Goal: Task Accomplishment & Management: Use online tool/utility

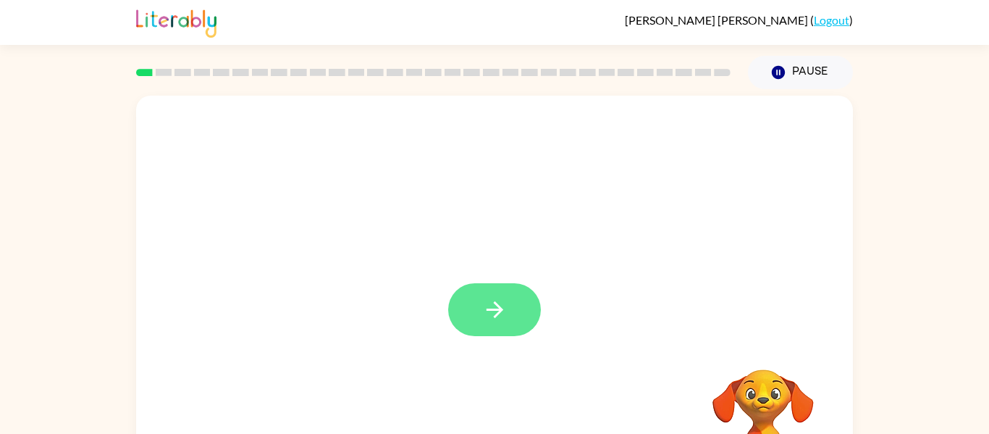
click at [503, 309] on icon "button" at bounding box center [494, 309] width 25 height 25
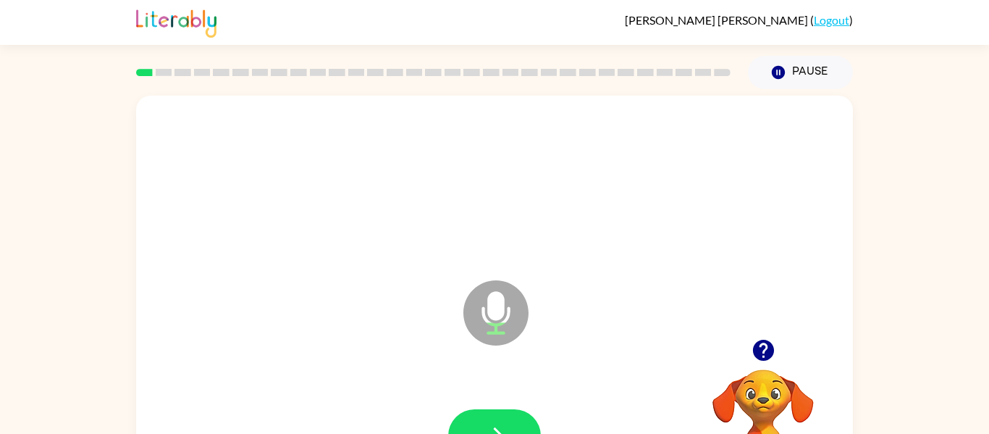
scroll to position [17, 0]
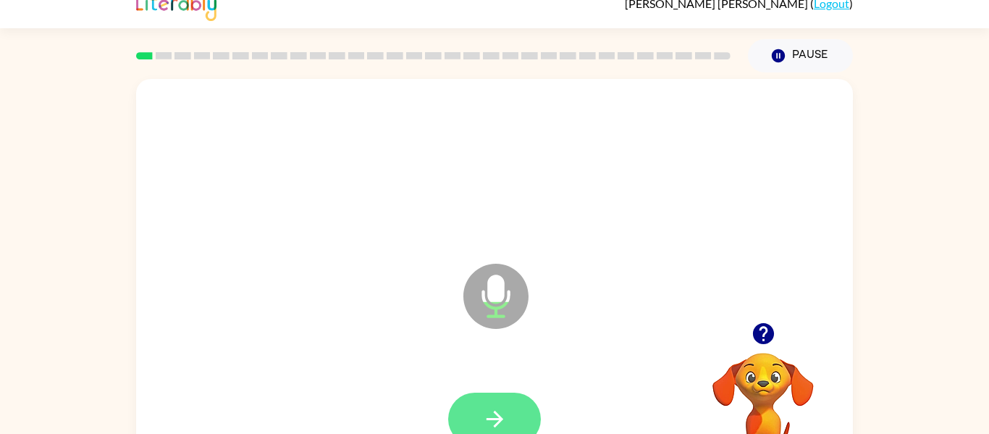
click at [497, 412] on icon "button" at bounding box center [494, 418] width 25 height 25
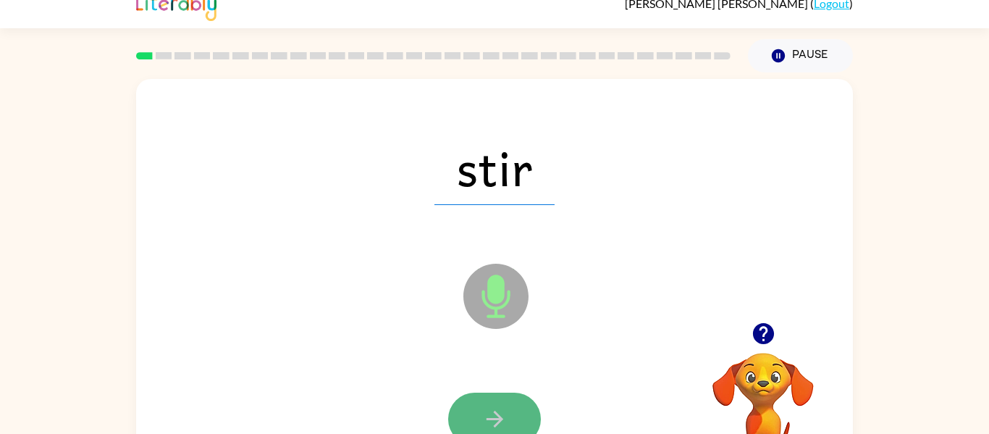
click at [500, 416] on icon "button" at bounding box center [494, 418] width 25 height 25
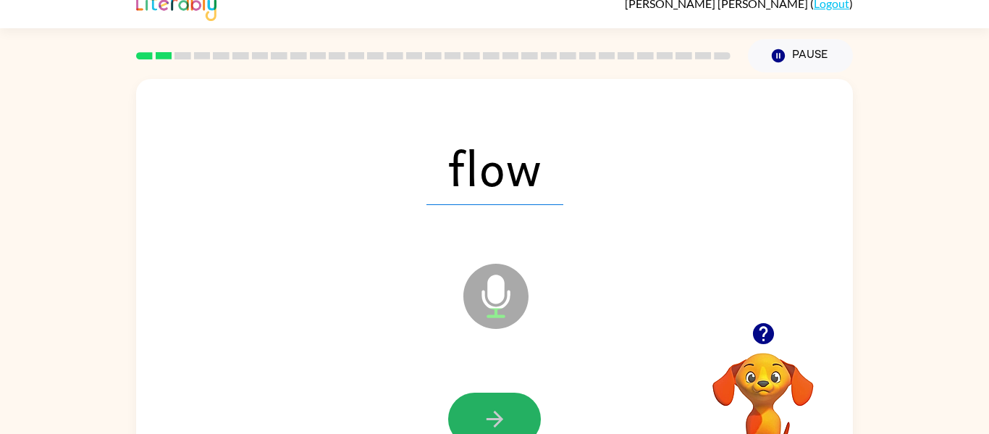
click at [500, 416] on icon "button" at bounding box center [494, 418] width 25 height 25
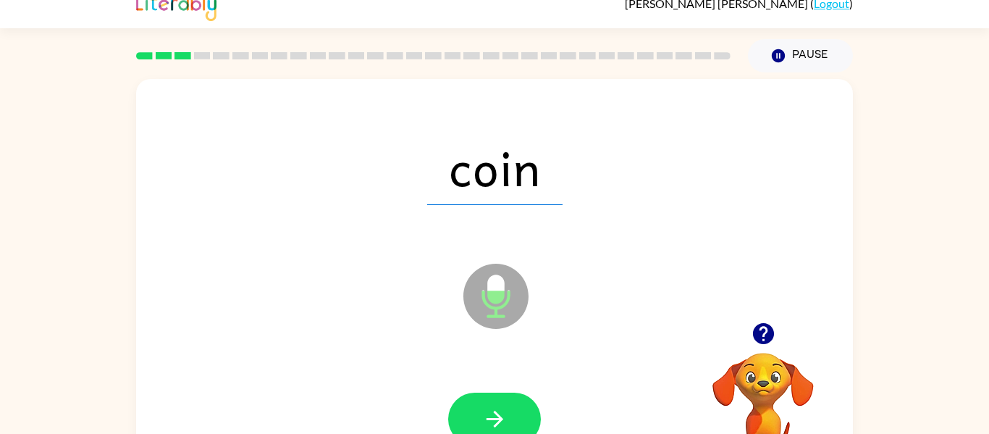
click at [500, 416] on icon "button" at bounding box center [494, 418] width 25 height 25
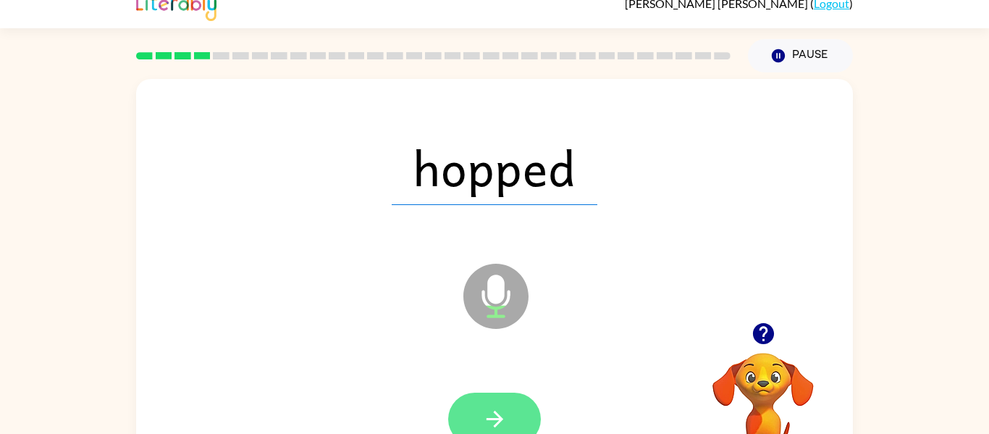
click at [503, 420] on icon "button" at bounding box center [494, 418] width 25 height 25
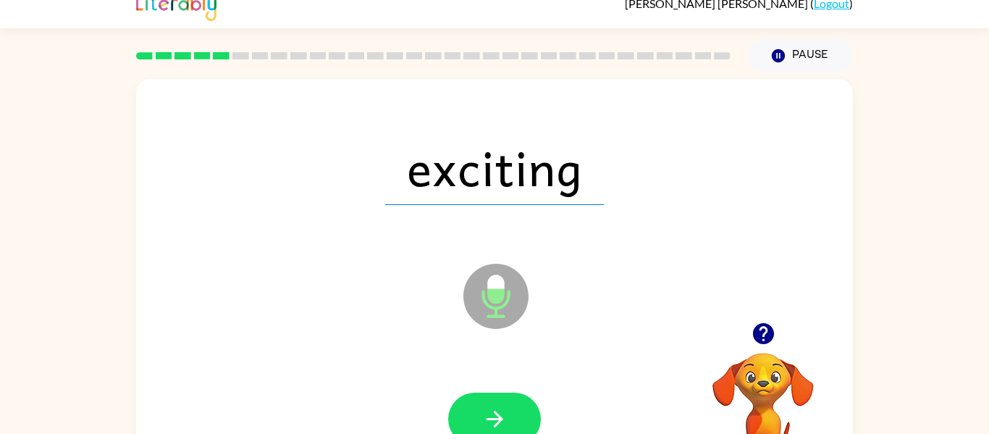
click at [532, 175] on span "exciting" at bounding box center [494, 167] width 219 height 75
click at [506, 410] on icon "button" at bounding box center [494, 418] width 25 height 25
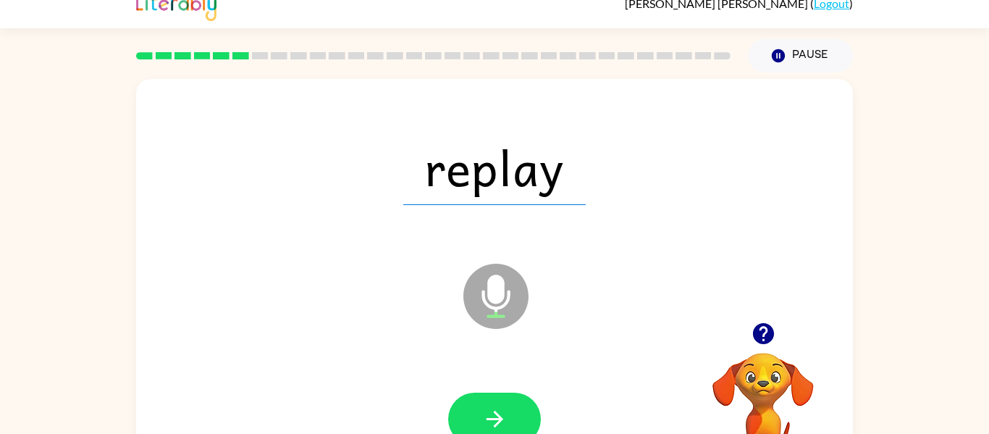
click at [506, 410] on icon "button" at bounding box center [494, 418] width 25 height 25
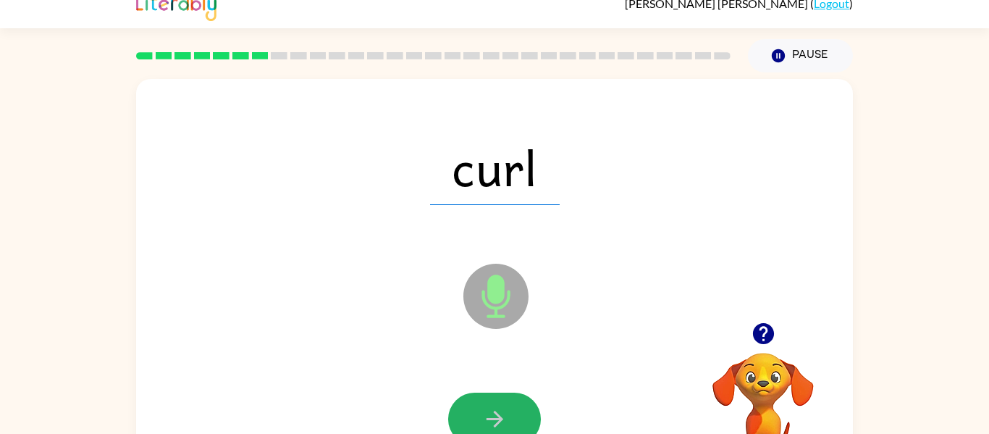
click at [506, 410] on icon "button" at bounding box center [494, 418] width 25 height 25
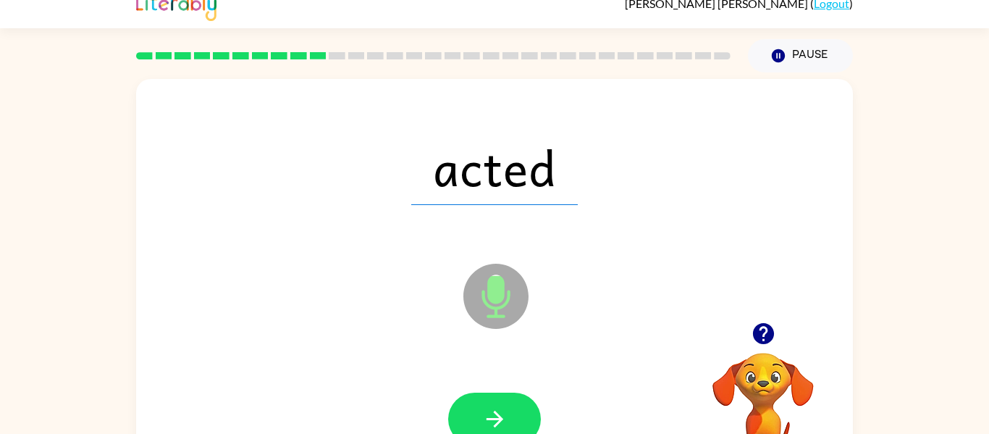
click at [506, 410] on icon "button" at bounding box center [494, 418] width 25 height 25
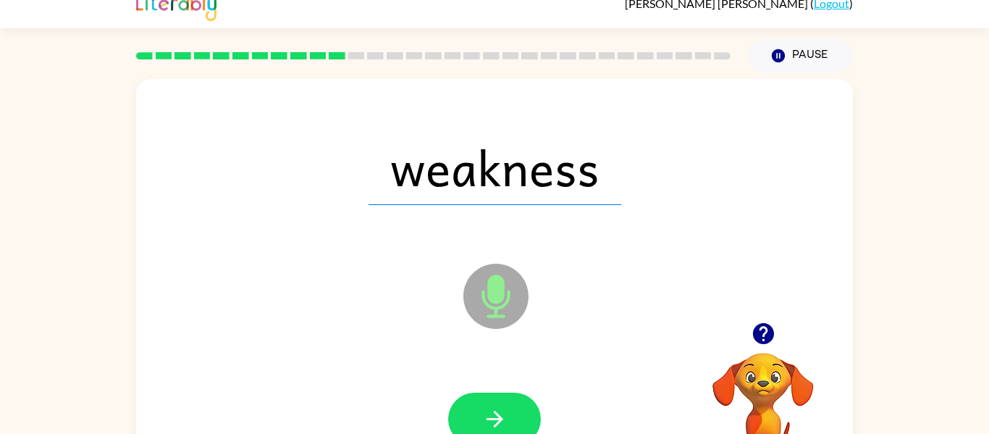
click at [506, 410] on icon "button" at bounding box center [494, 418] width 25 height 25
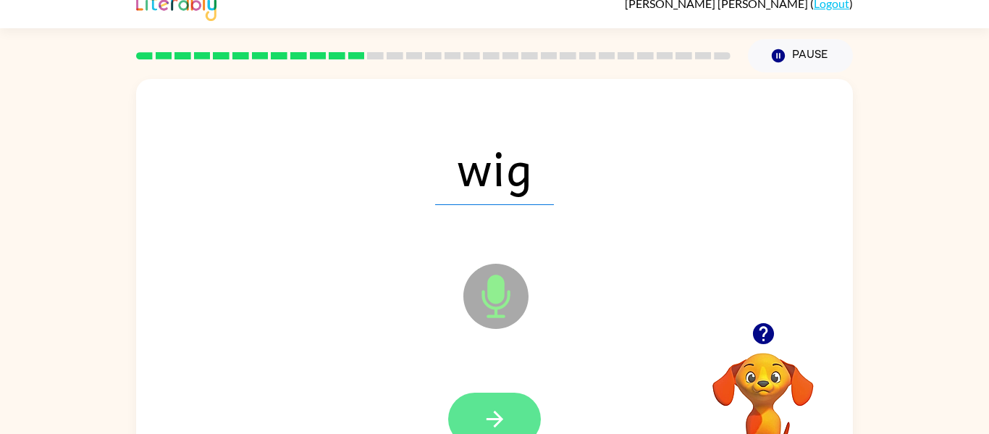
click at [512, 429] on button "button" at bounding box center [494, 419] width 93 height 53
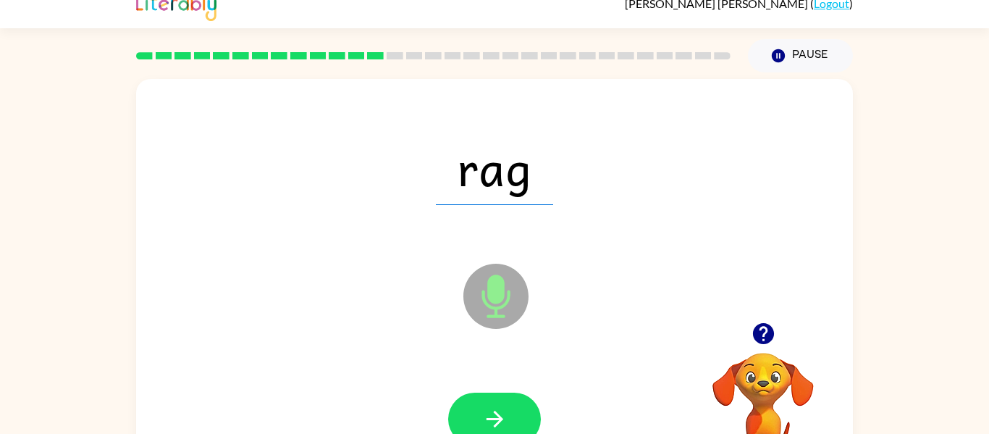
click at [512, 429] on button "button" at bounding box center [494, 419] width 93 height 53
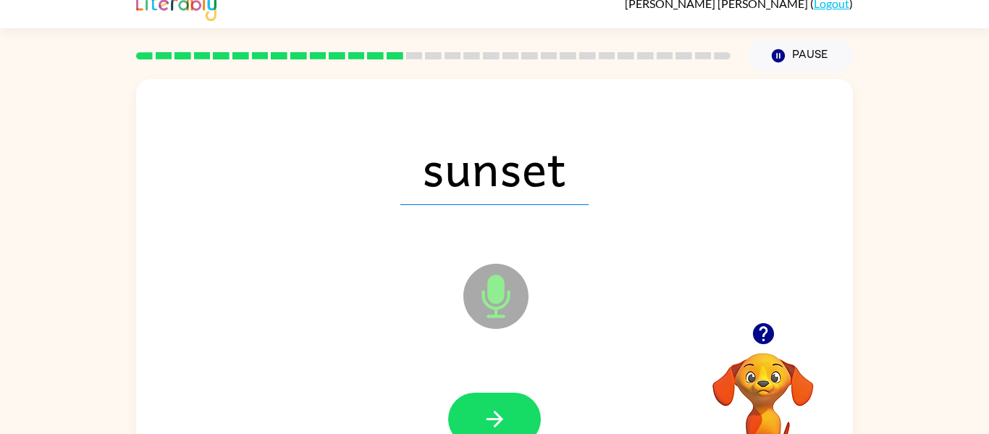
click at [512, 429] on button "button" at bounding box center [494, 419] width 93 height 53
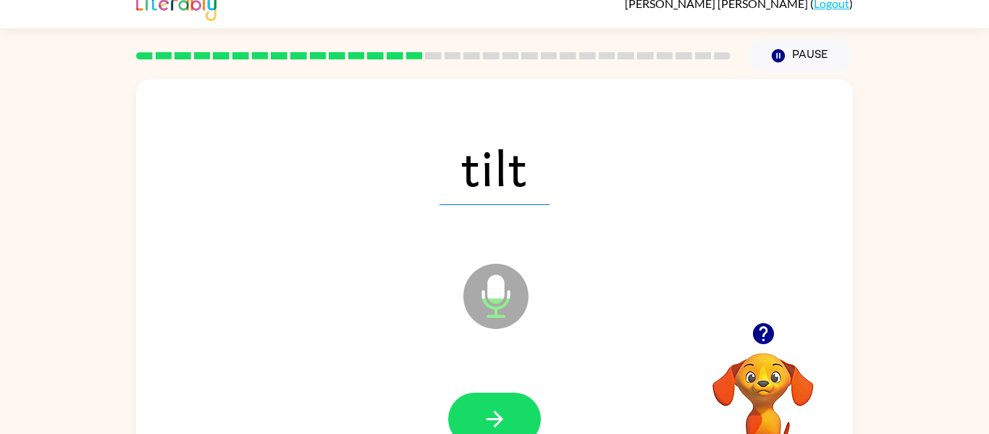
click at [512, 429] on button "button" at bounding box center [494, 419] width 93 height 53
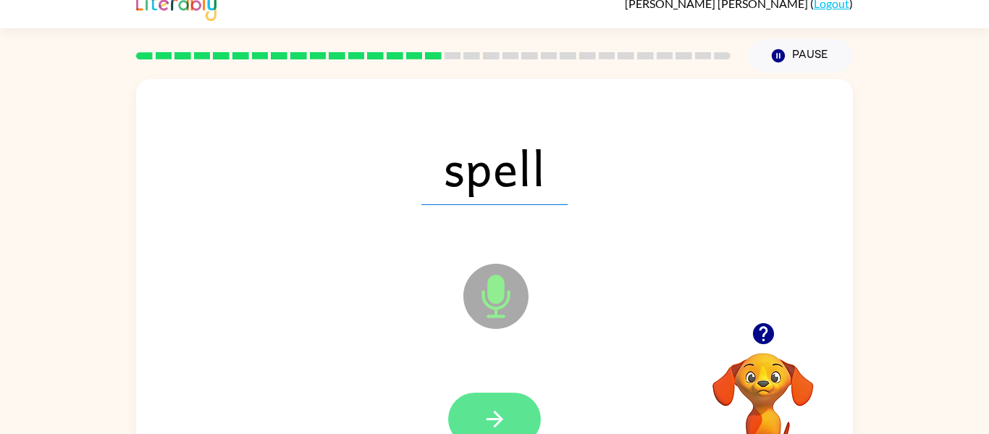
click at [519, 416] on button "button" at bounding box center [494, 419] width 93 height 53
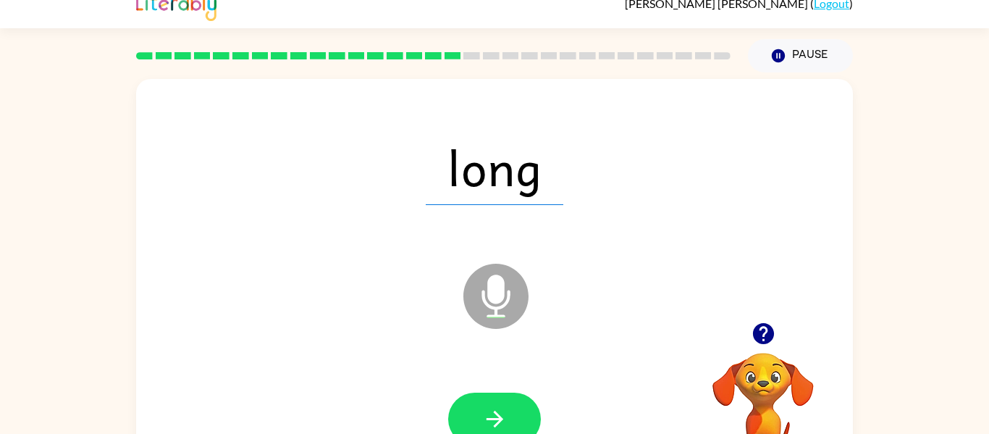
click at [519, 416] on button "button" at bounding box center [494, 419] width 93 height 53
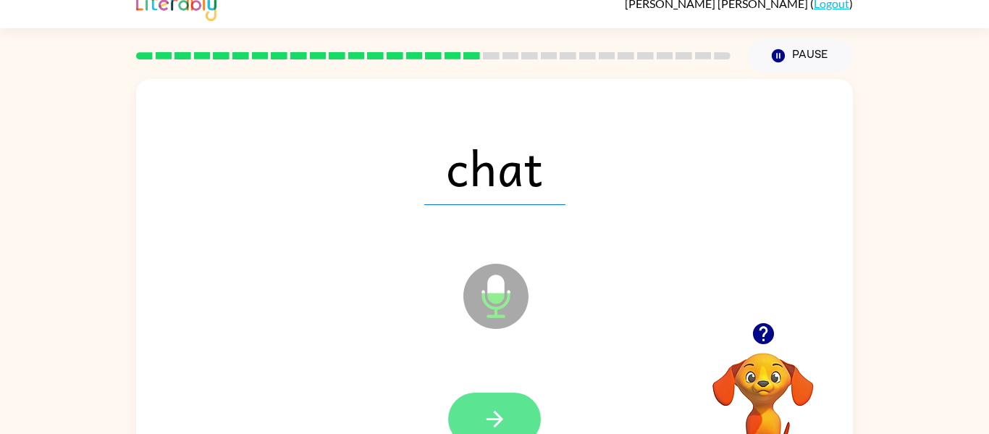
click at [521, 417] on button "button" at bounding box center [494, 419] width 93 height 53
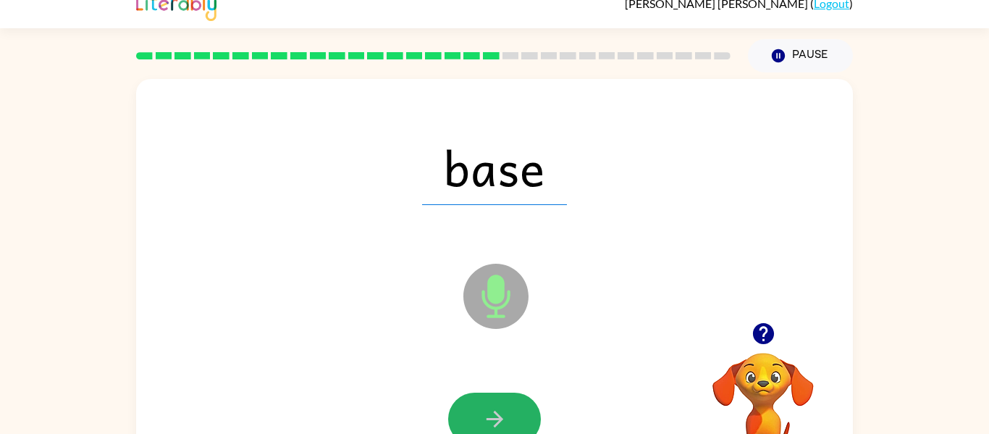
click at [521, 417] on button "button" at bounding box center [494, 419] width 93 height 53
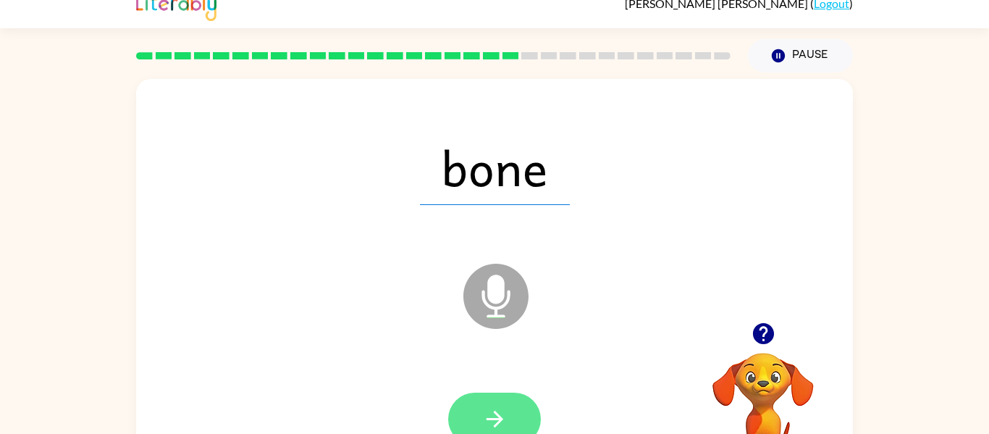
click at [521, 418] on button "button" at bounding box center [494, 419] width 93 height 53
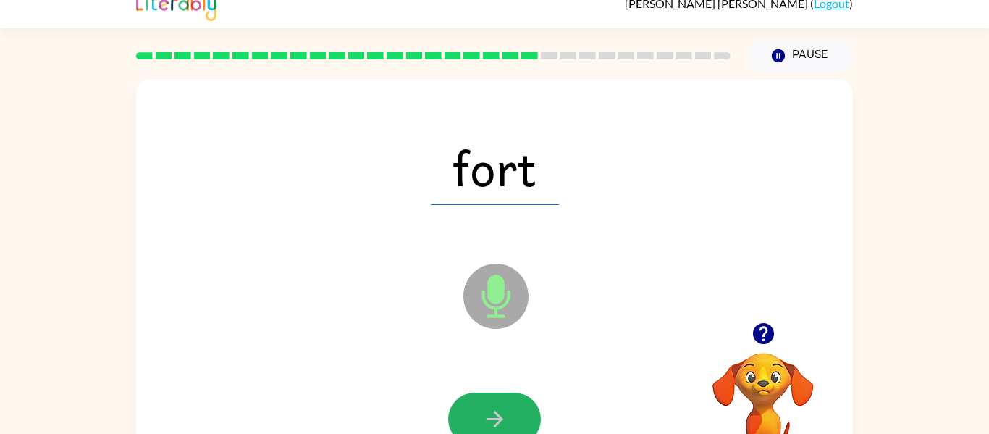
click at [521, 418] on button "button" at bounding box center [494, 419] width 93 height 53
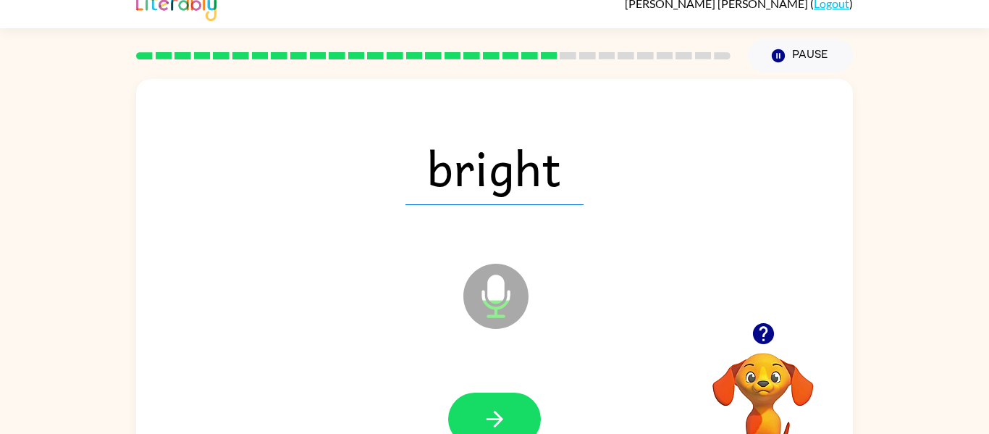
click at [521, 418] on button "button" at bounding box center [494, 419] width 93 height 53
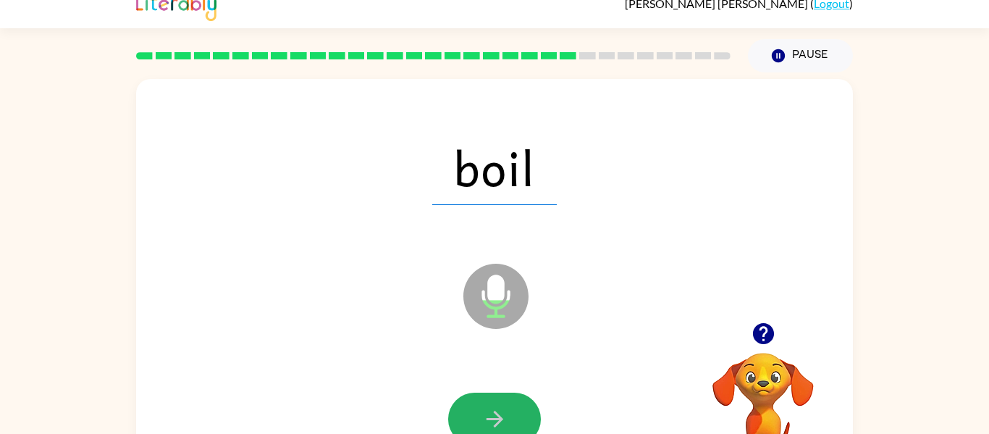
click at [521, 418] on button "button" at bounding box center [494, 419] width 93 height 53
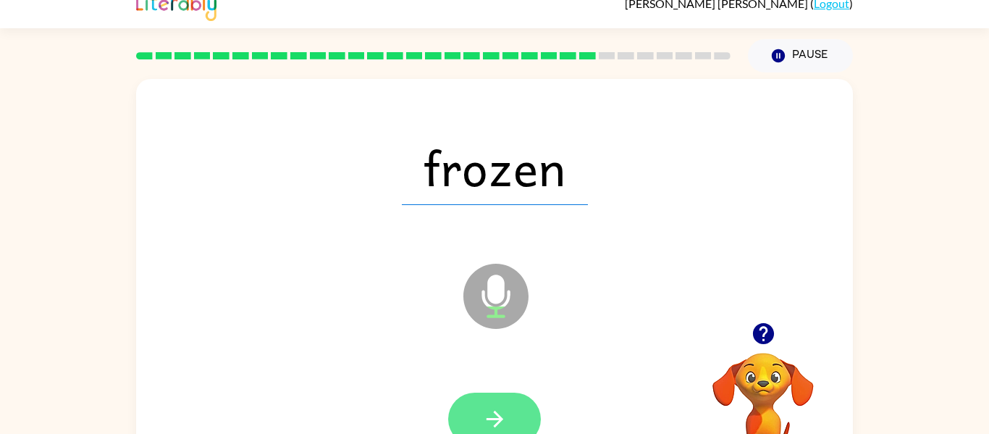
click at [517, 411] on button "button" at bounding box center [494, 419] width 93 height 53
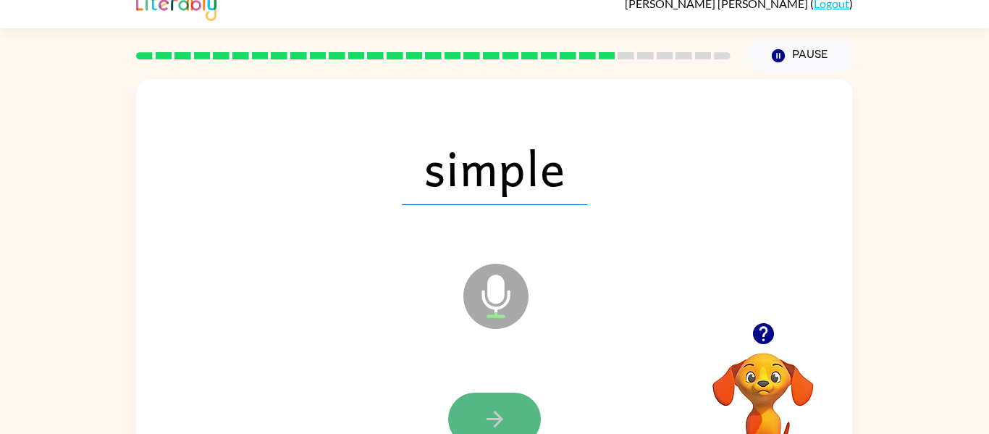
click at [518, 411] on button "button" at bounding box center [494, 419] width 93 height 53
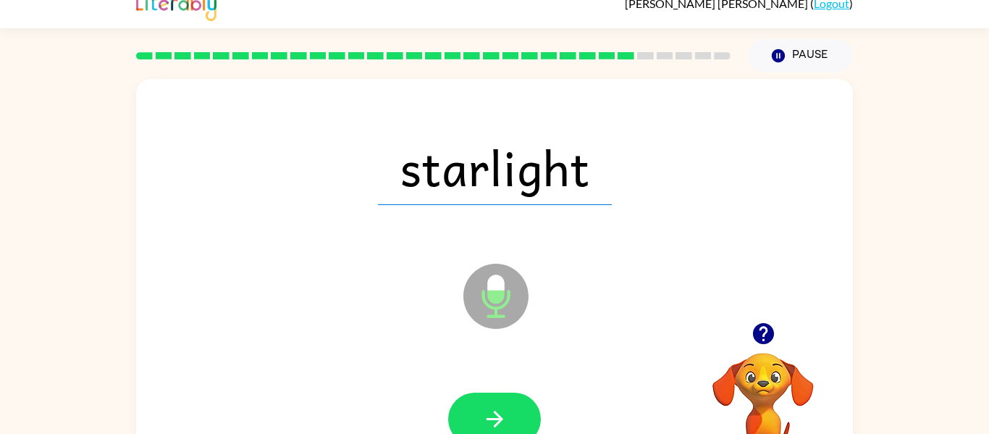
click at [518, 411] on button "button" at bounding box center [494, 419] width 93 height 53
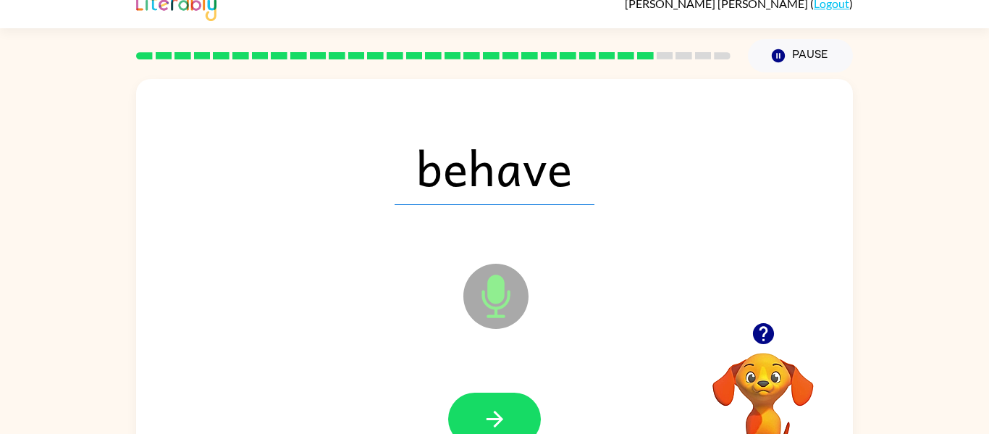
click at [518, 411] on button "button" at bounding box center [494, 419] width 93 height 53
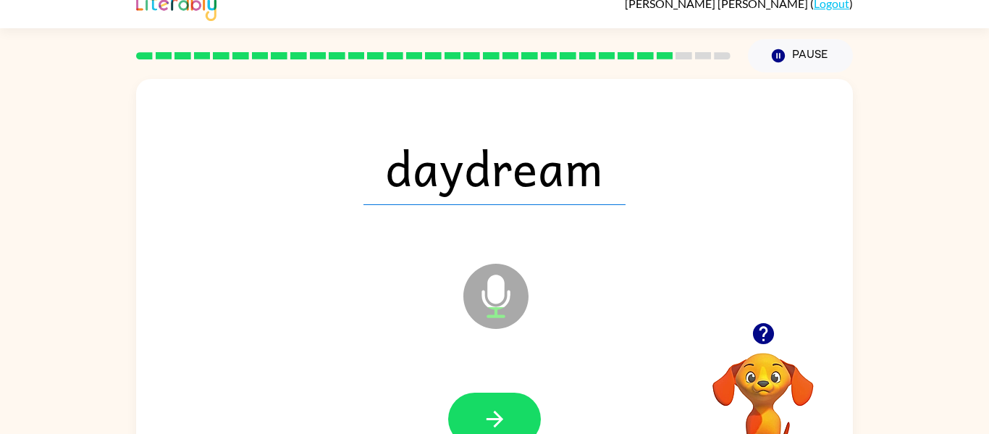
click at [518, 411] on button "button" at bounding box center [494, 419] width 93 height 53
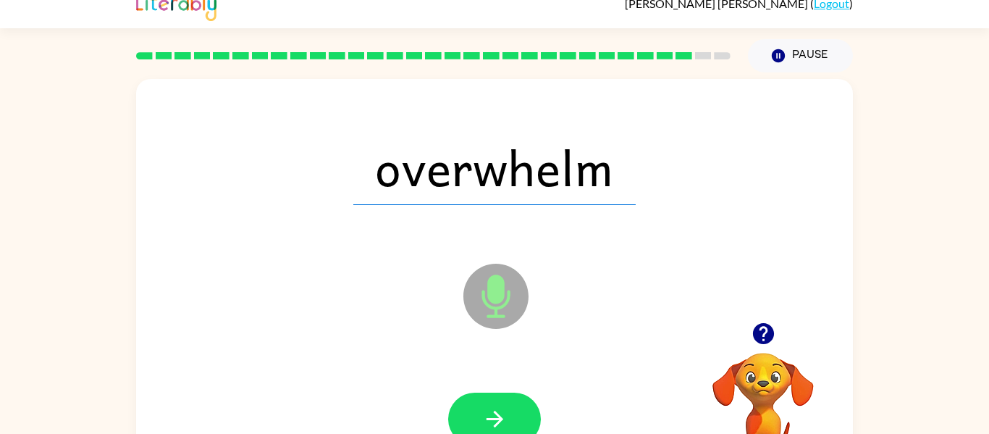
click at [518, 411] on button "button" at bounding box center [494, 419] width 93 height 53
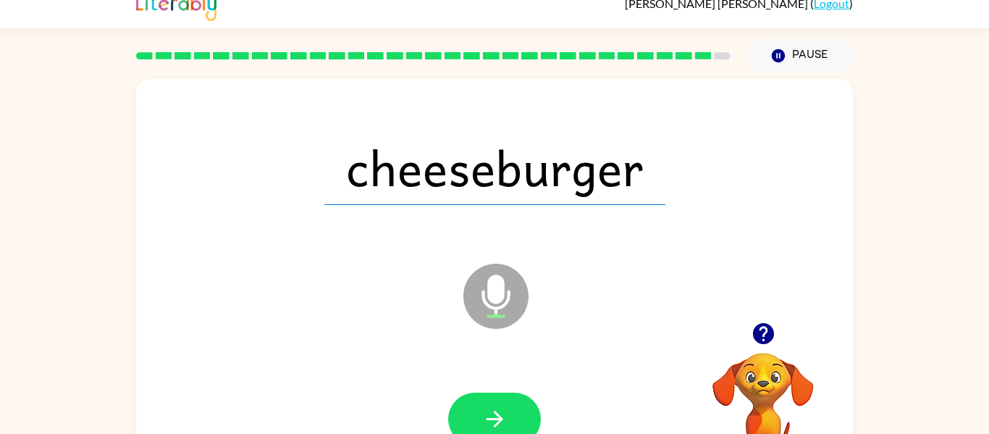
click at [518, 411] on button "button" at bounding box center [494, 419] width 93 height 53
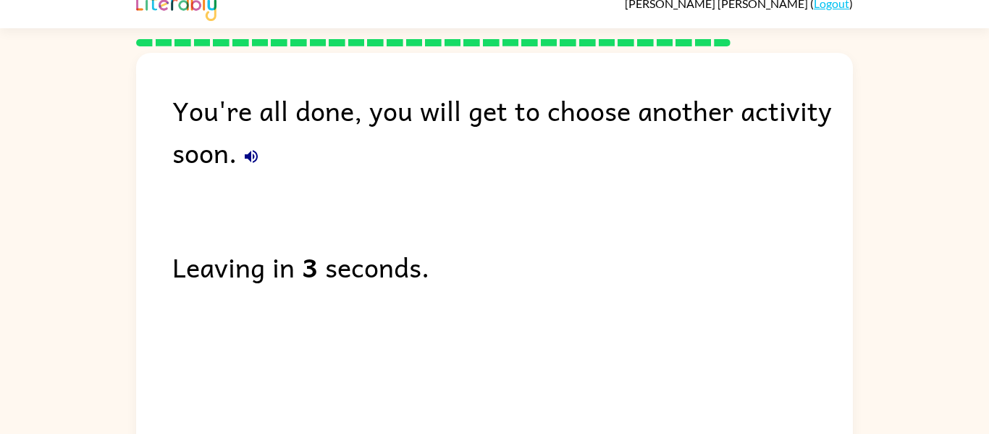
click at [246, 159] on icon "button" at bounding box center [251, 156] width 17 height 17
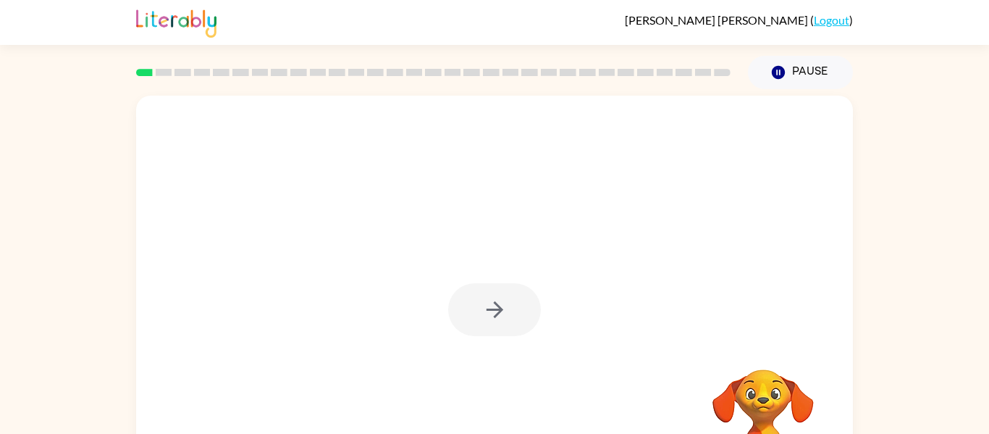
click at [499, 308] on div at bounding box center [494, 309] width 93 height 53
click at [499, 308] on icon "button" at bounding box center [494, 309] width 17 height 17
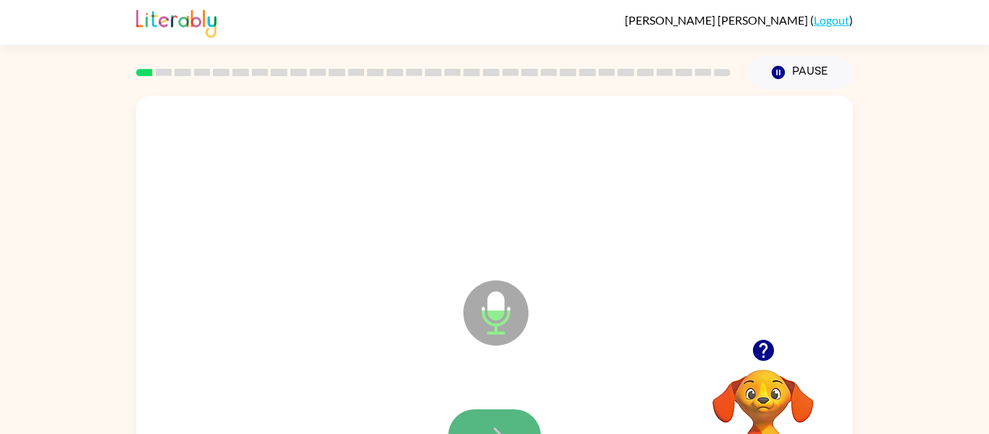
click at [498, 411] on button "button" at bounding box center [494, 435] width 93 height 53
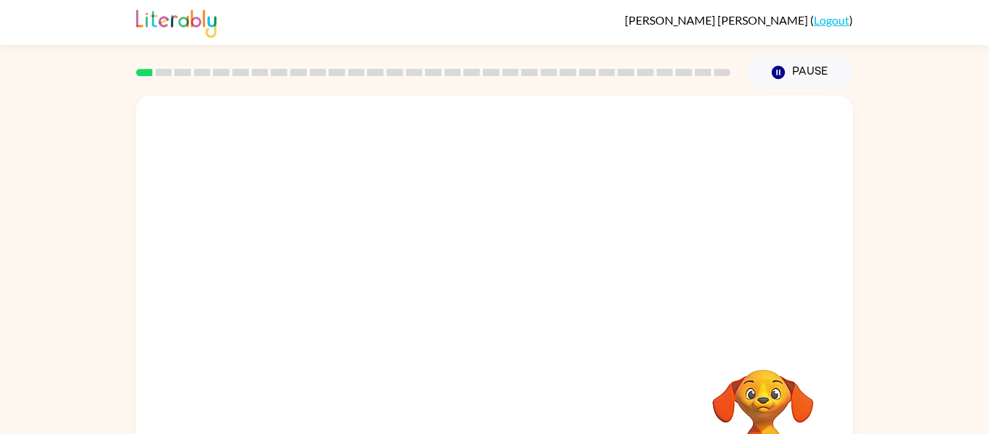
click at [498, 411] on div "Your browser must support playing .mp4 files to use Literably. Please try using…" at bounding box center [494, 303] width 717 height 414
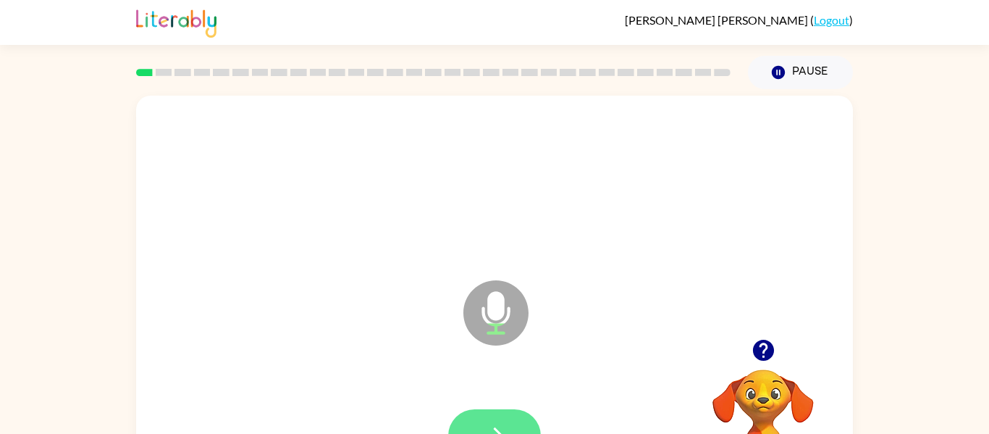
click at [500, 412] on button "button" at bounding box center [494, 435] width 93 height 53
click at [501, 414] on button "button" at bounding box center [494, 435] width 93 height 53
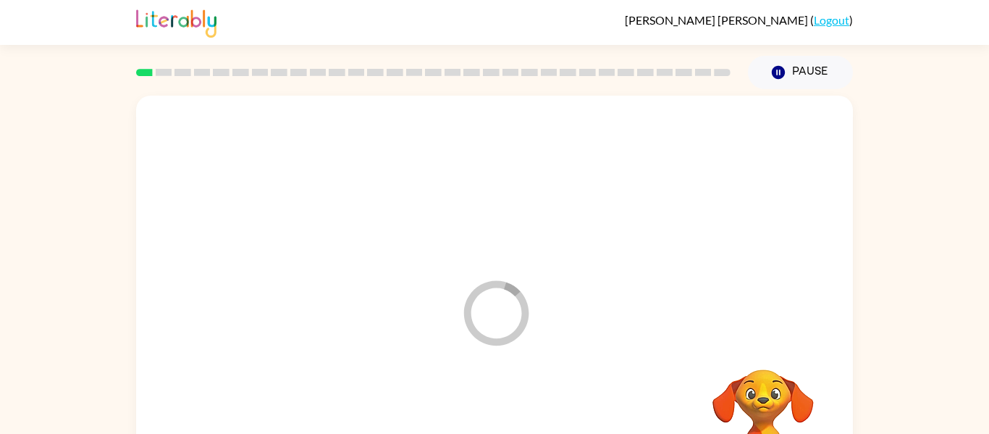
click at [501, 414] on div at bounding box center [495, 436] width 688 height 119
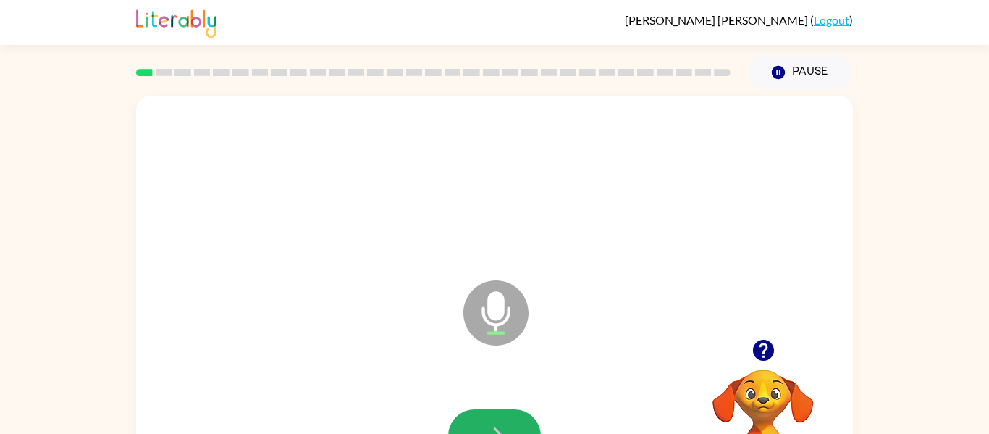
click at [501, 414] on button "button" at bounding box center [494, 435] width 93 height 53
click at [500, 416] on button "button" at bounding box center [494, 435] width 93 height 53
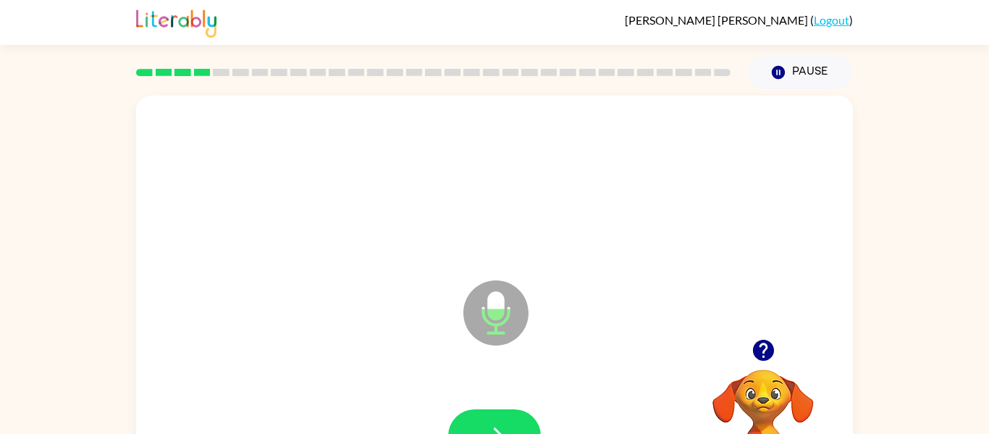
click at [500, 416] on button "button" at bounding box center [494, 435] width 93 height 53
click at [500, 427] on icon "button" at bounding box center [494, 435] width 25 height 25
click at [513, 414] on button "button" at bounding box center [494, 435] width 93 height 53
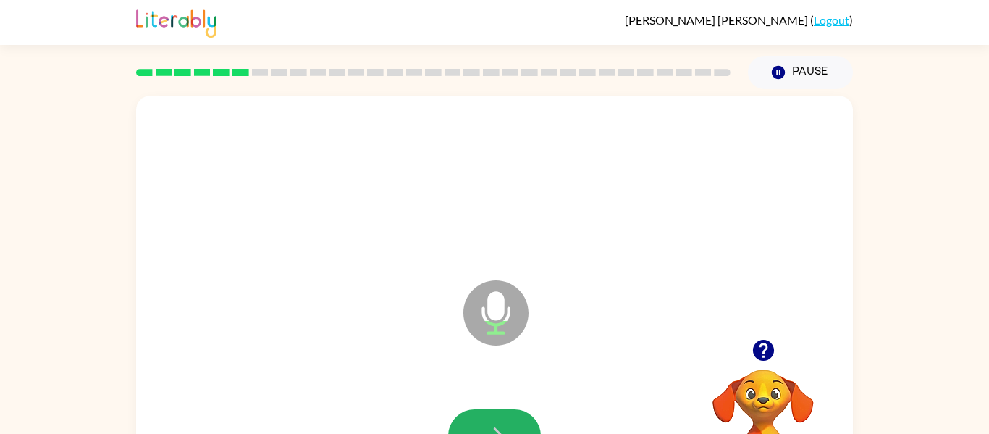
click at [513, 414] on button "button" at bounding box center [494, 435] width 93 height 53
click at [479, 417] on button "button" at bounding box center [494, 435] width 93 height 53
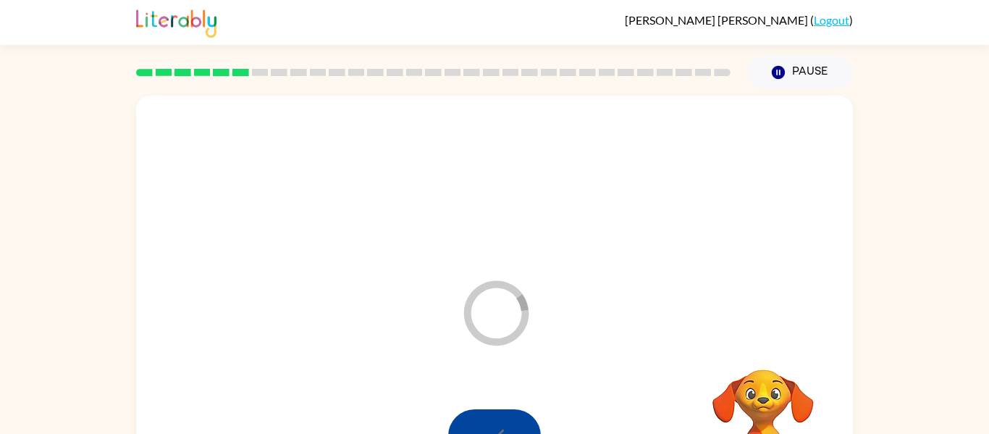
click at [479, 417] on div at bounding box center [494, 435] width 93 height 53
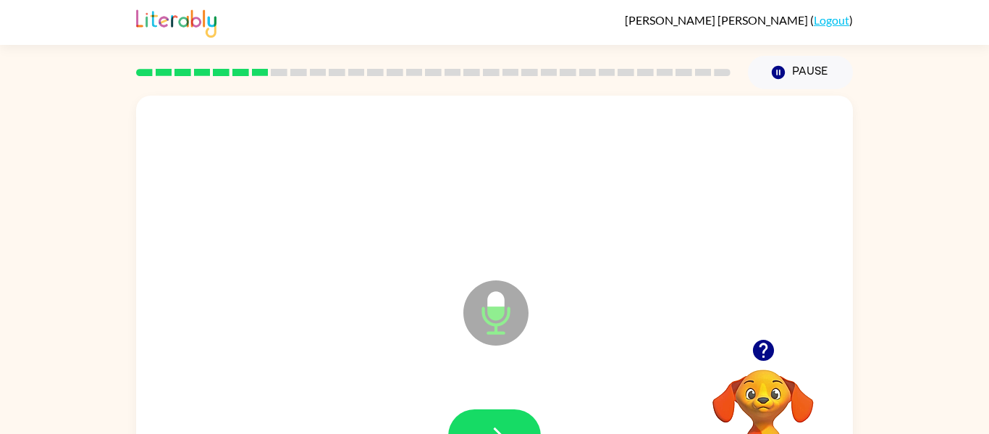
click at [474, 419] on button "button" at bounding box center [494, 435] width 93 height 53
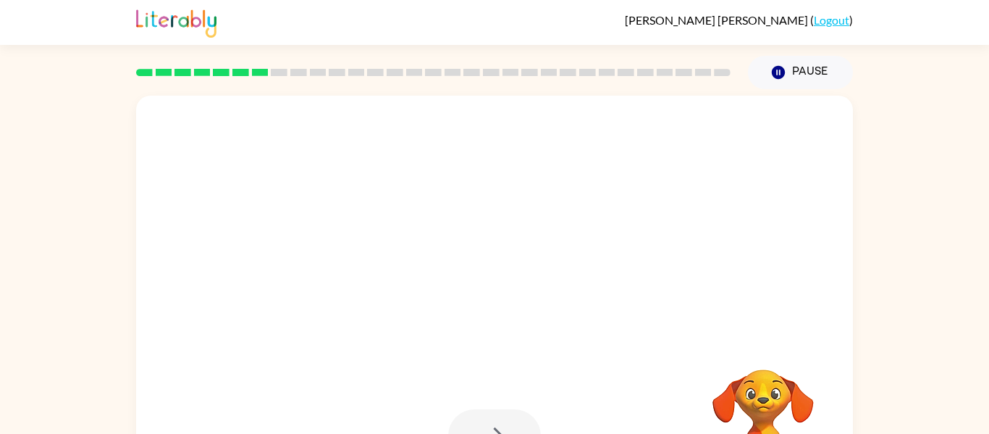
click at [786, 349] on video "Your browser must support playing .mp4 files to use Literably. Please try using…" at bounding box center [763, 419] width 145 height 145
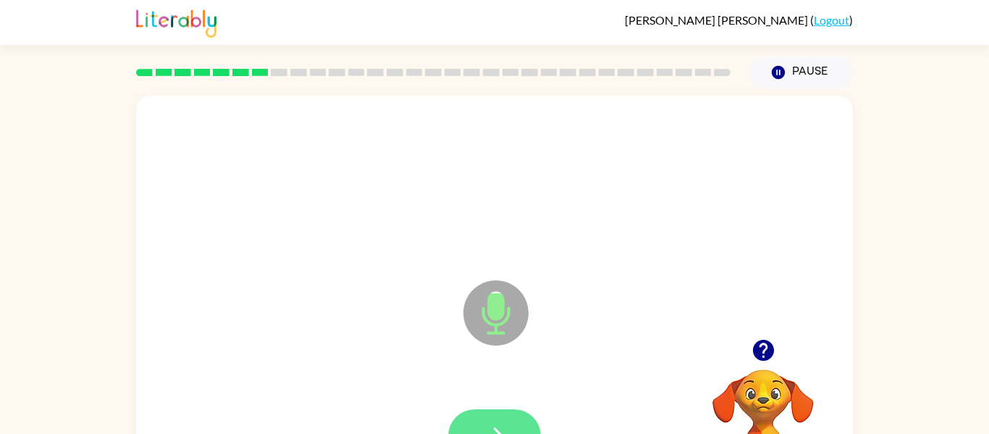
click at [487, 419] on button "button" at bounding box center [494, 435] width 93 height 53
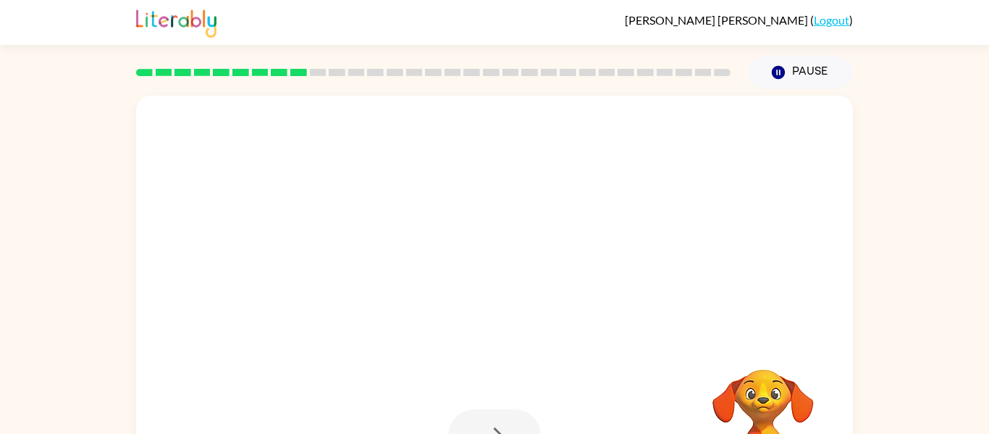
click at [487, 419] on div at bounding box center [494, 435] width 93 height 53
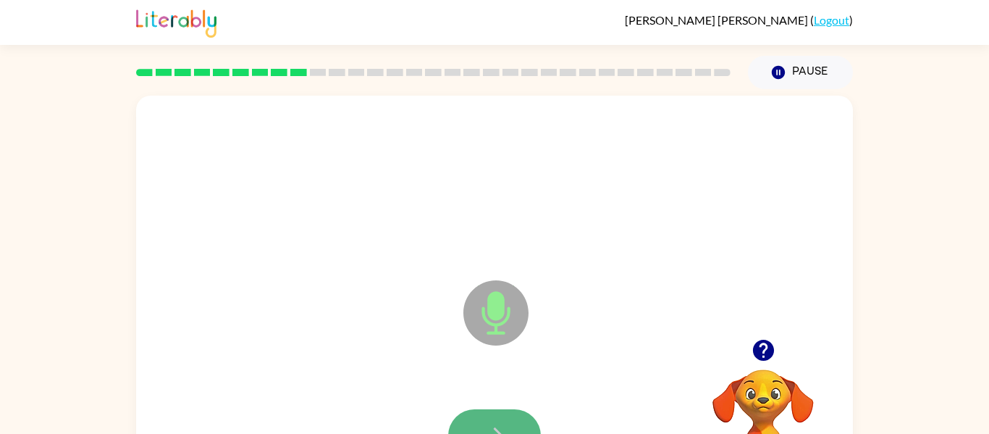
click at [487, 419] on button "button" at bounding box center [494, 435] width 93 height 53
click at [492, 427] on icon "button" at bounding box center [494, 435] width 25 height 25
click at [493, 430] on icon "button" at bounding box center [494, 435] width 25 height 25
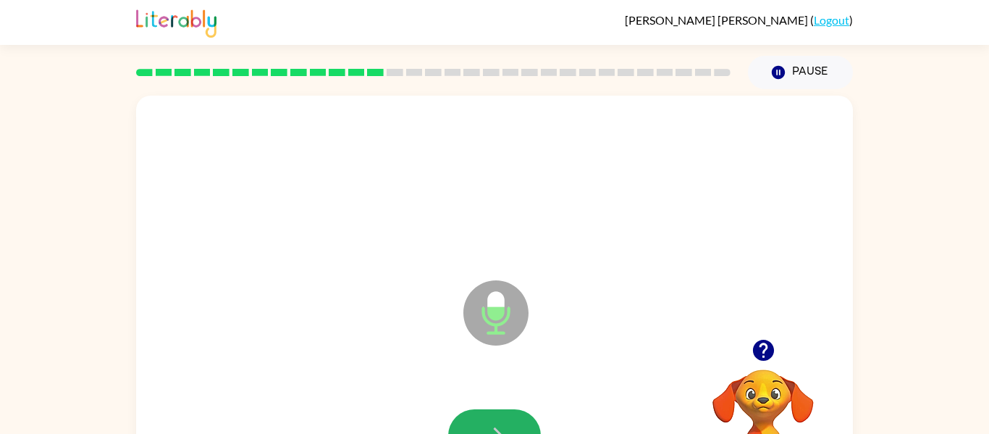
click at [493, 430] on icon "button" at bounding box center [494, 435] width 25 height 25
click at [493, 431] on icon "button" at bounding box center [494, 435] width 25 height 25
click at [495, 433] on icon "button" at bounding box center [494, 435] width 25 height 25
click at [495, 433] on div at bounding box center [494, 435] width 93 height 53
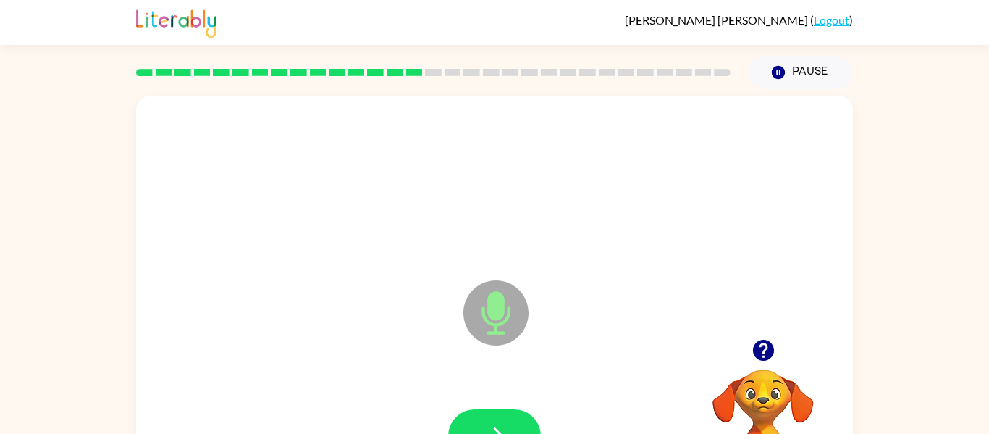
click at [495, 433] on icon "button" at bounding box center [494, 435] width 25 height 25
click at [485, 423] on icon "button" at bounding box center [494, 435] width 25 height 25
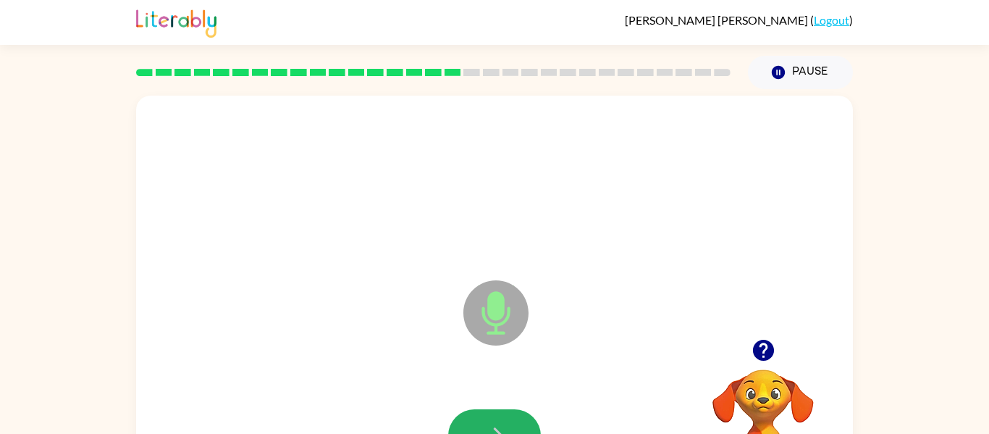
click at [485, 423] on icon "button" at bounding box center [494, 435] width 25 height 25
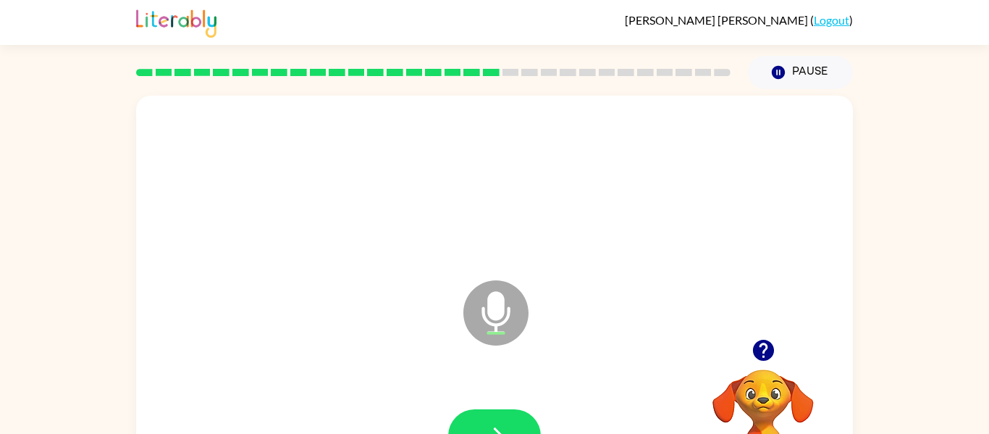
click at [485, 423] on icon "button" at bounding box center [494, 435] width 25 height 25
click at [897, 275] on div "Microphone The Microphone is here when it is your turn to talk Your browser mus…" at bounding box center [494, 299] width 989 height 420
click at [500, 424] on icon "button" at bounding box center [494, 435] width 25 height 25
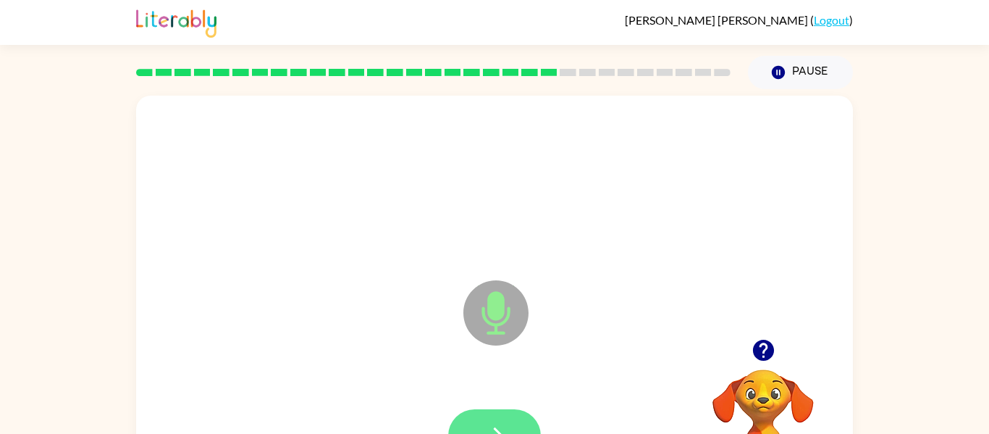
click at [501, 424] on icon "button" at bounding box center [494, 435] width 25 height 25
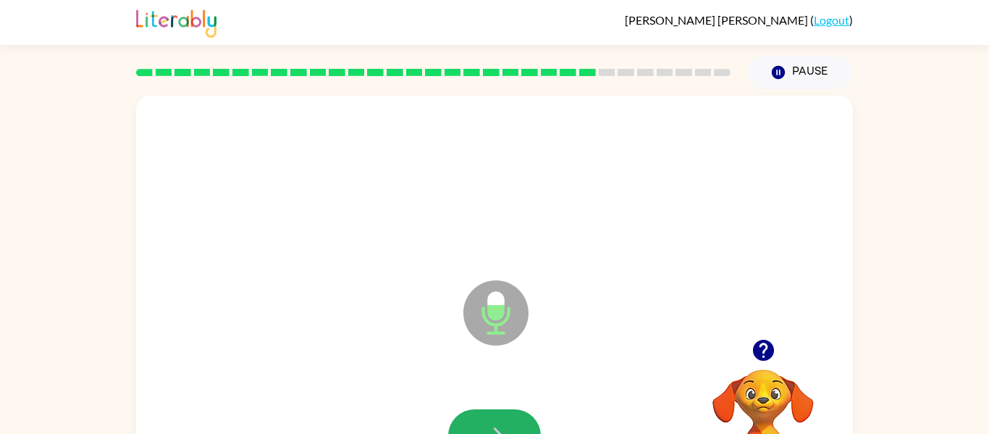
click at [501, 424] on icon "button" at bounding box center [494, 435] width 25 height 25
click at [513, 422] on button "button" at bounding box center [494, 435] width 93 height 53
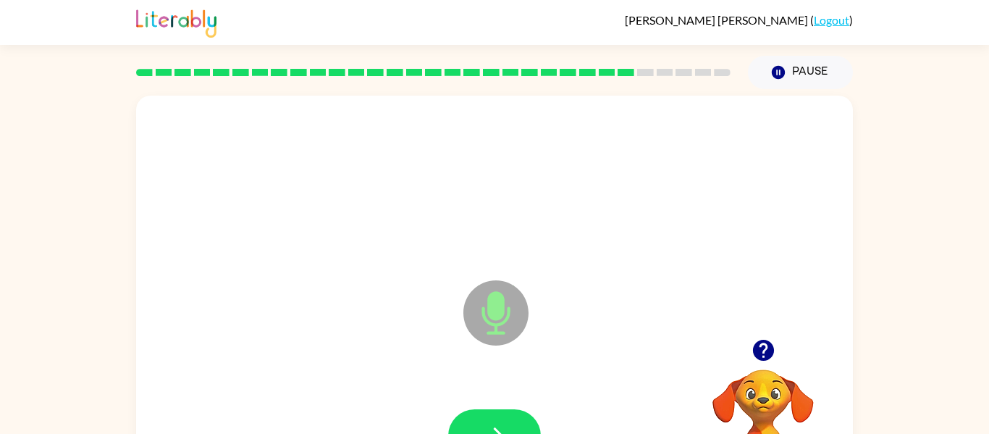
click at [513, 422] on button "button" at bounding box center [494, 435] width 93 height 53
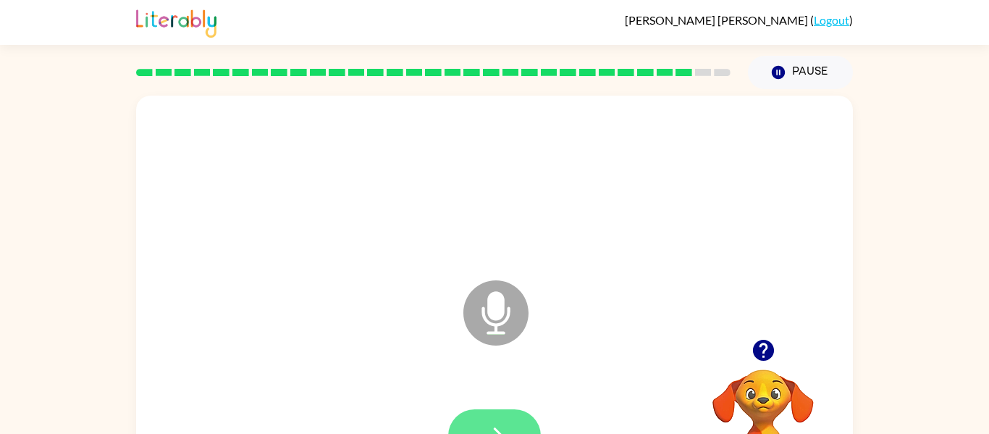
click at [516, 432] on button "button" at bounding box center [494, 435] width 93 height 53
click at [495, 419] on button "button" at bounding box center [494, 435] width 93 height 53
click at [500, 433] on icon "button" at bounding box center [494, 435] width 17 height 17
